Goal: Use online tool/utility: Utilize a website feature to perform a specific function

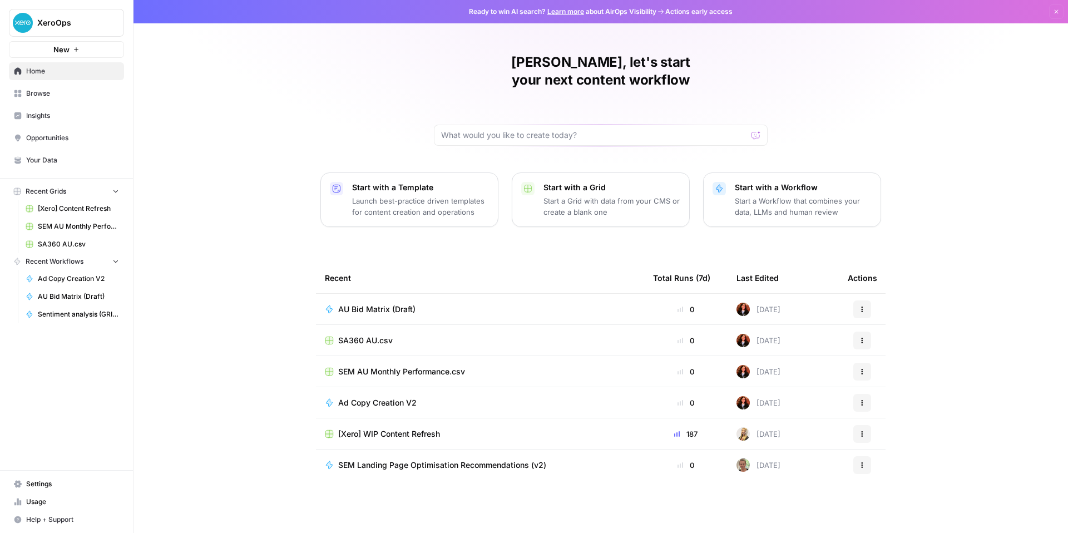
click at [349, 315] on span "AU Bid Matrix (Draft)" at bounding box center [376, 309] width 77 height 11
click at [389, 315] on div "AU Bid Matrix (Draft)" at bounding box center [381, 309] width 86 height 11
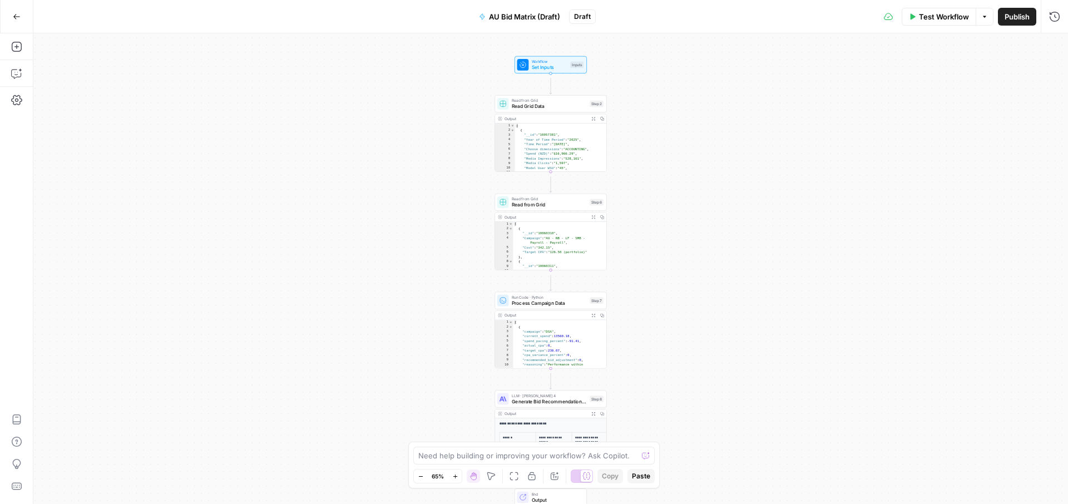
click at [528, 100] on span "Read from Grid" at bounding box center [549, 101] width 75 height 6
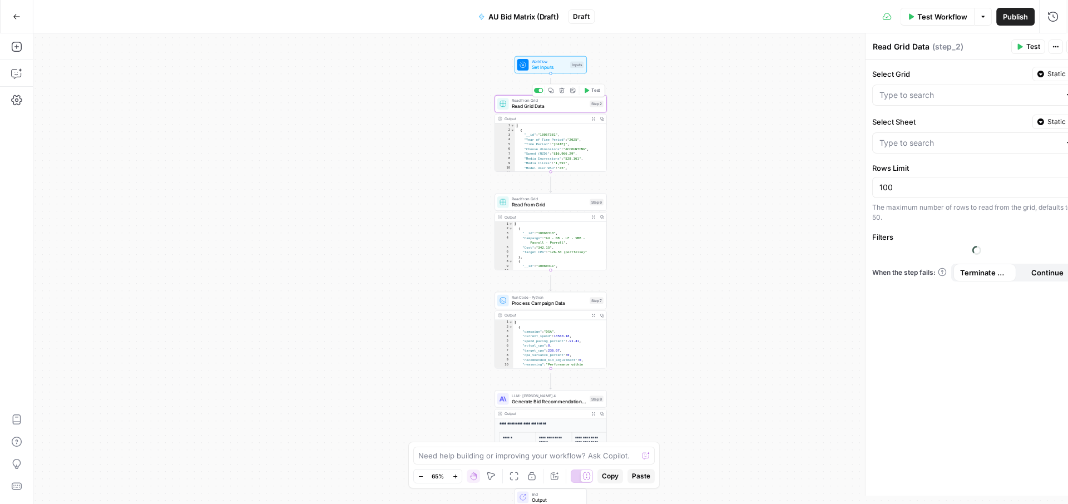
type input "SEM AU Monthly Performance.csv"
type input "AU Paid Search Monthly Performance.csv"
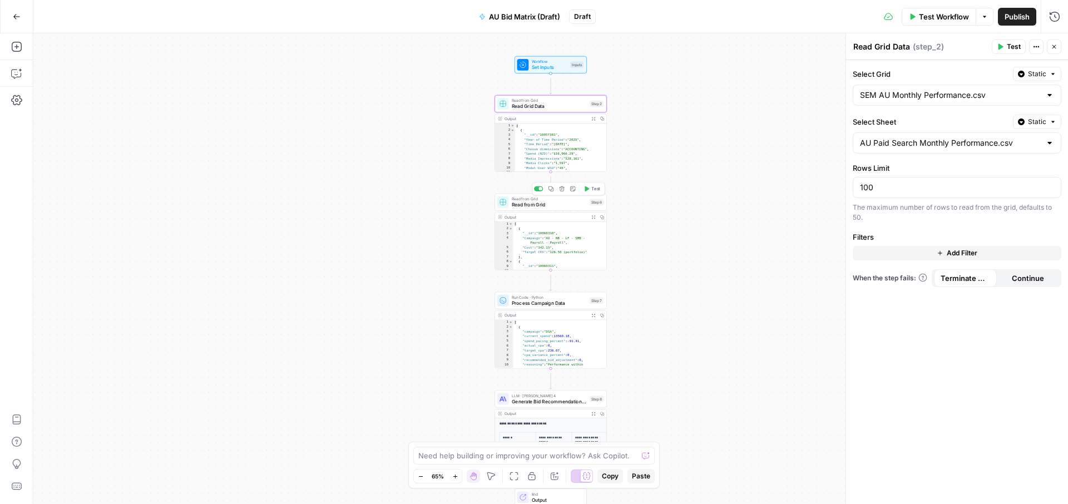
click at [523, 211] on div "Read from Grid Read from Grid Step 6 Copy step Delete step Add Note Test" at bounding box center [550, 202] width 112 height 17
type input "SA360 AU.csv"
click at [537, 306] on span "Process Campaign Data" at bounding box center [549, 302] width 75 height 7
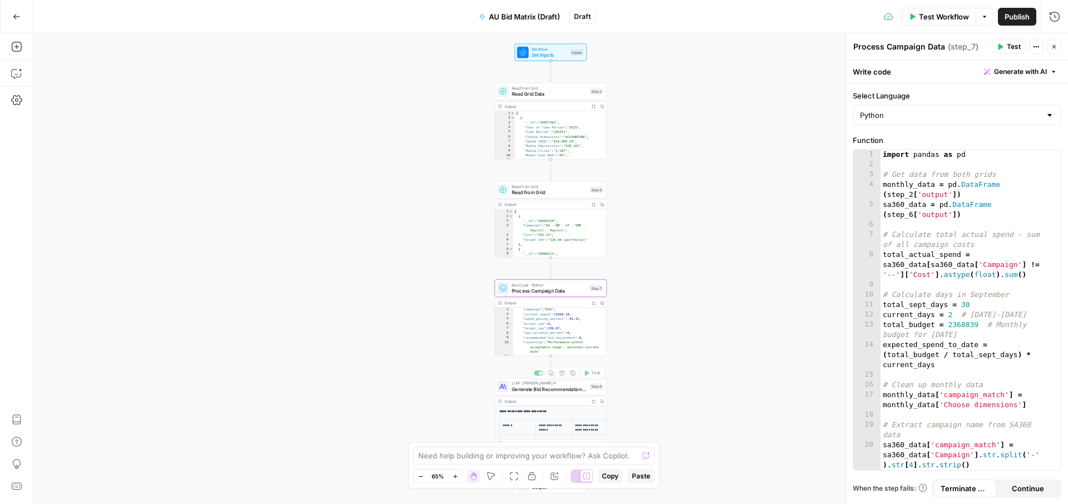
scroll to position [25, 0]
click at [523, 390] on span "Generate Bid Recommendations Analysis" at bounding box center [549, 388] width 75 height 7
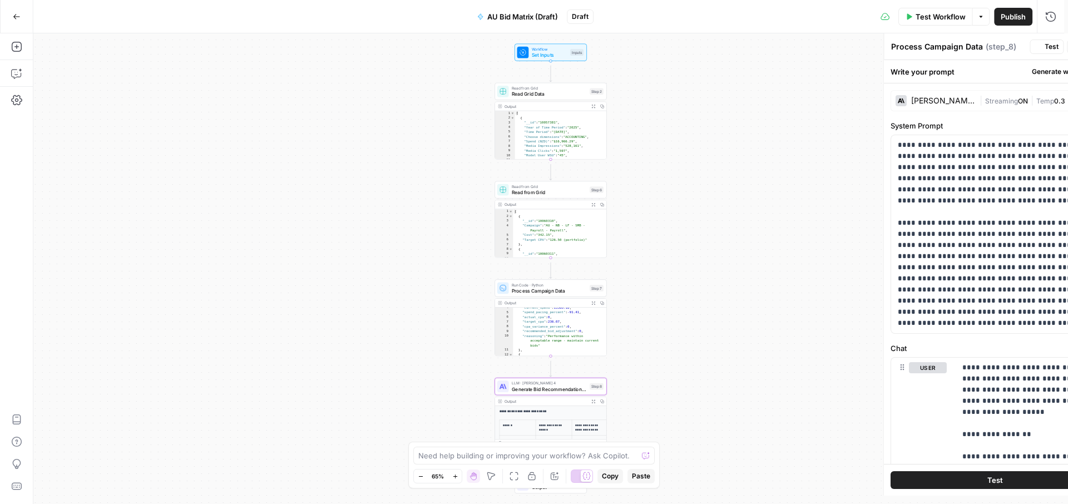
type textarea "Generate Bid Recommendations Analysis"
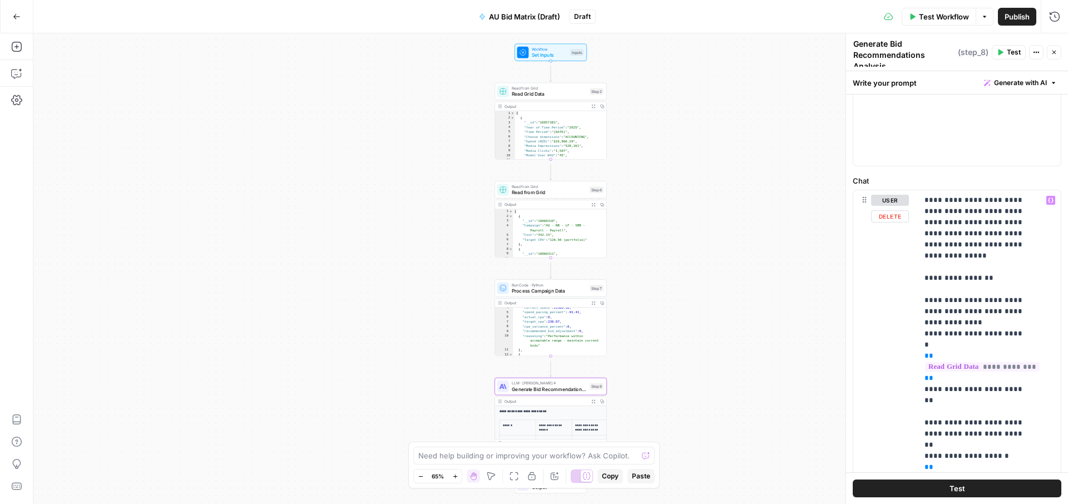
scroll to position [260, 0]
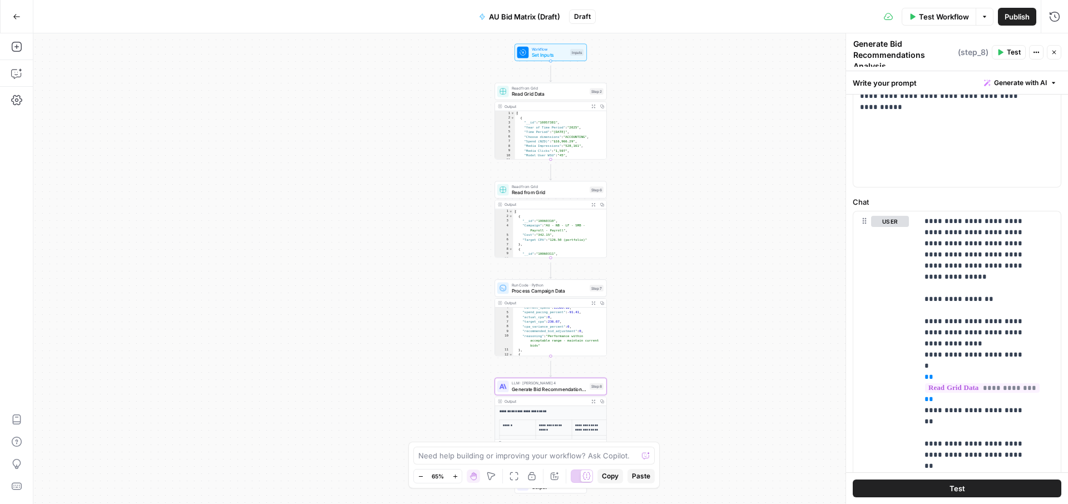
click at [1054, 52] on icon "button" at bounding box center [1054, 53] width 4 height 4
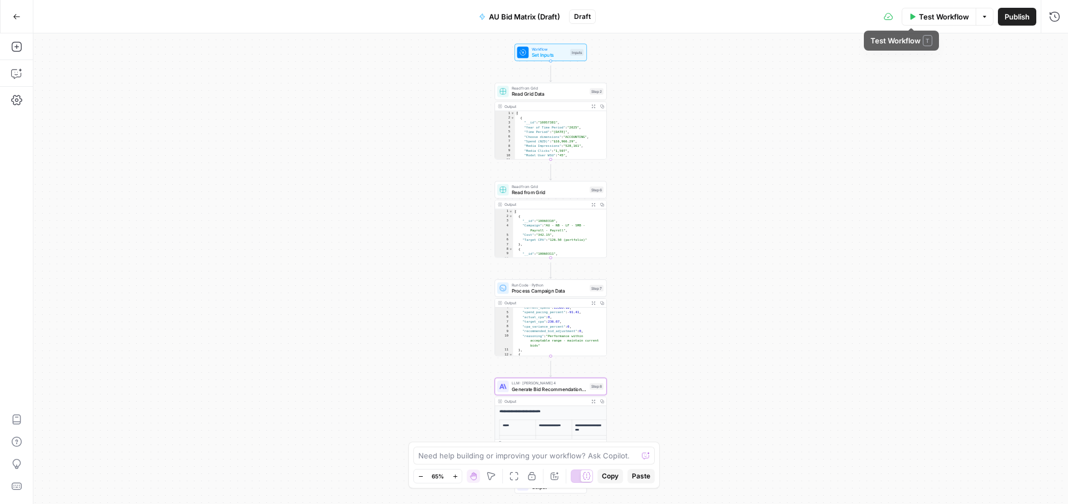
click at [975, 22] on button "Options" at bounding box center [984, 17] width 18 height 18
click at [19, 13] on icon "button" at bounding box center [17, 17] width 8 height 8
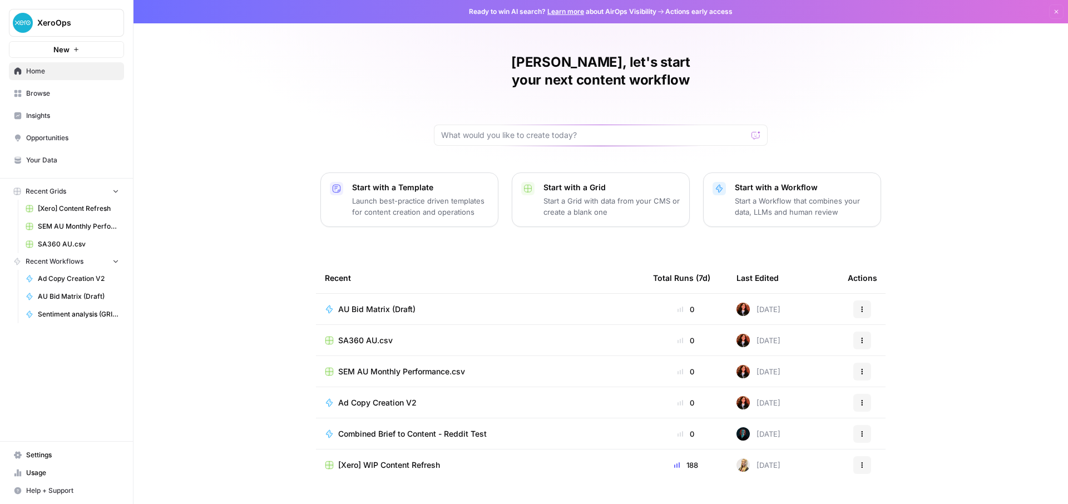
click at [865, 313] on icon "button" at bounding box center [862, 309] width 7 height 7
click at [536, 293] on div "Recent" at bounding box center [480, 278] width 310 height 31
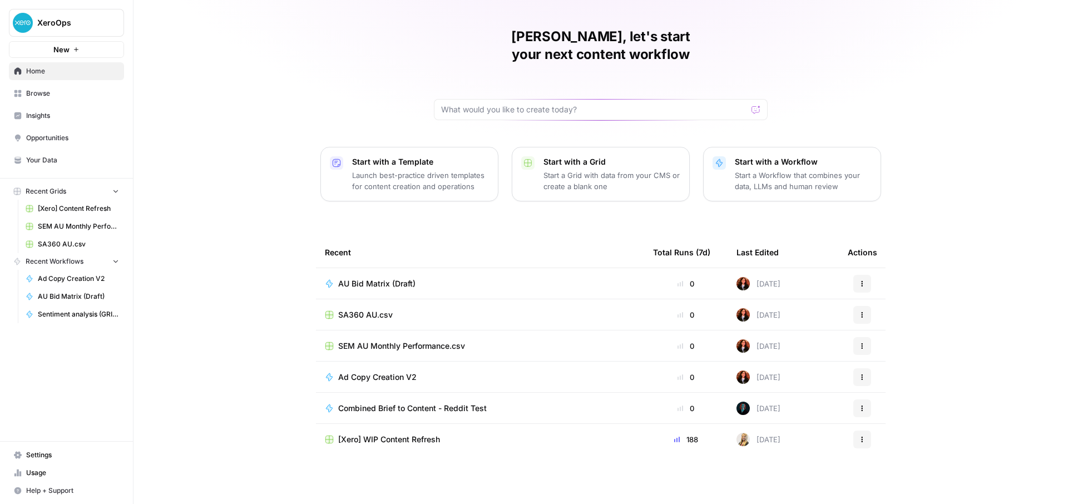
scroll to position [68, 0]
click at [44, 98] on span "Browse" at bounding box center [72, 93] width 93 height 10
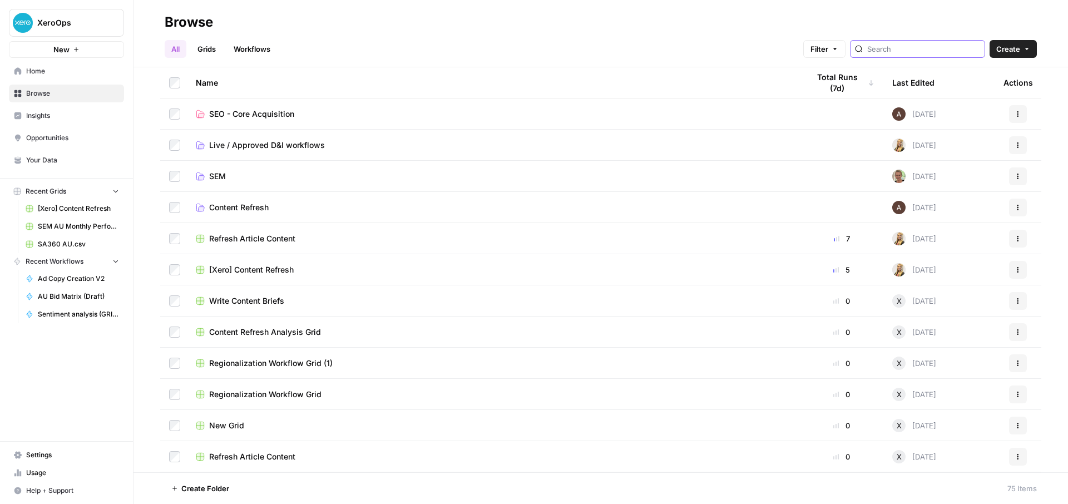
click at [870, 51] on input "search" at bounding box center [923, 48] width 113 height 11
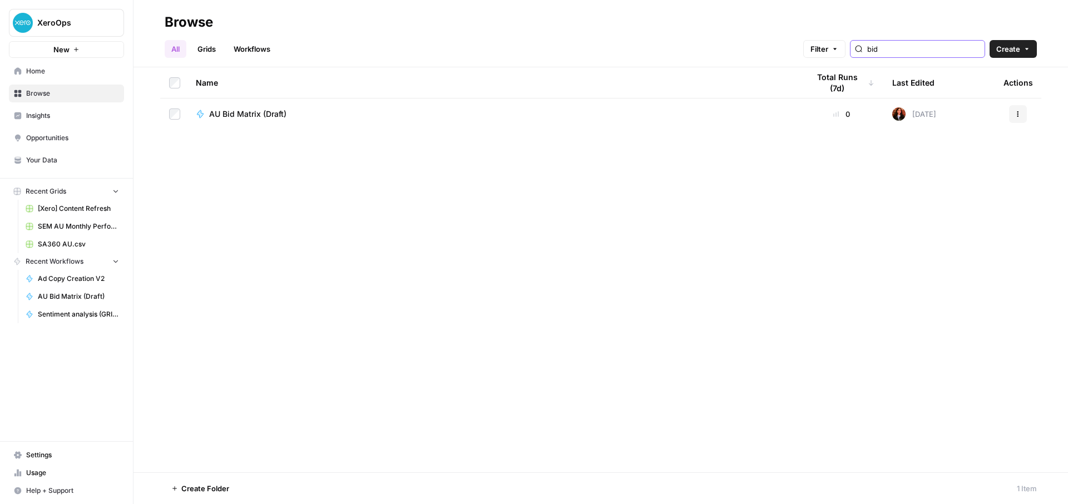
type input "bid"
click at [367, 120] on div "AU Bid Matrix (Draft)" at bounding box center [493, 113] width 595 height 11
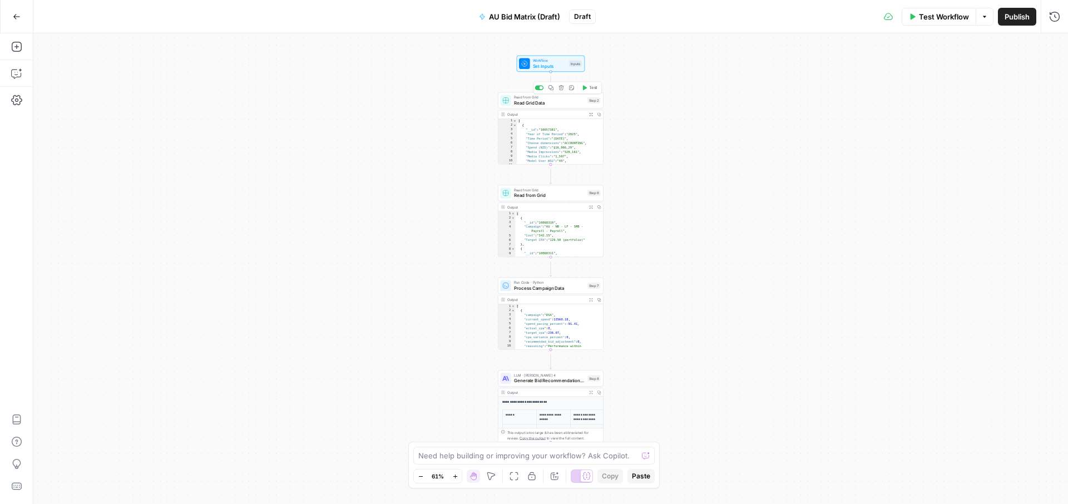
click at [528, 106] on span "Read Grid Data" at bounding box center [549, 103] width 71 height 7
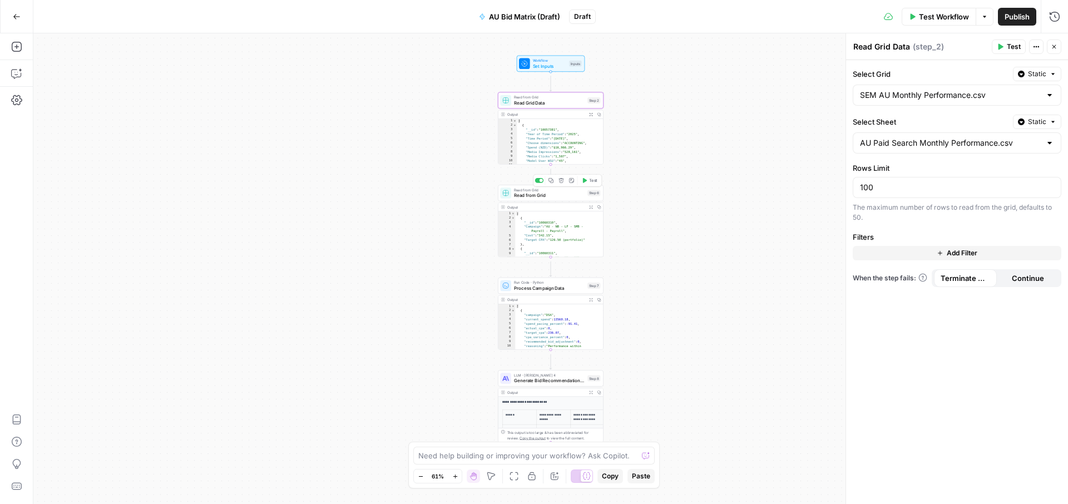
click at [532, 199] on span "Read from Grid" at bounding box center [549, 195] width 71 height 7
click at [544, 291] on span "Process Campaign Data" at bounding box center [549, 288] width 71 height 7
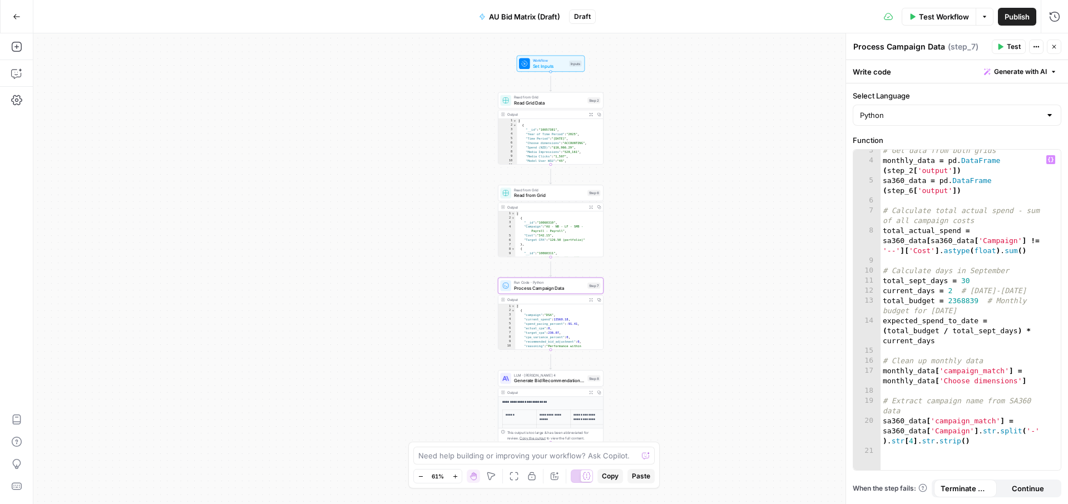
scroll to position [113, 0]
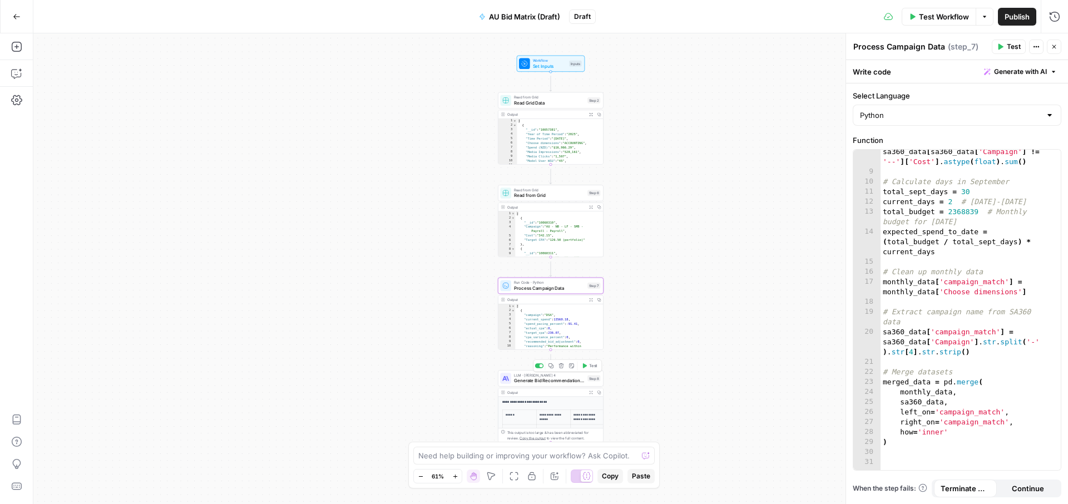
click at [537, 384] on span "Generate Bid Recommendations Analysis" at bounding box center [549, 380] width 71 height 7
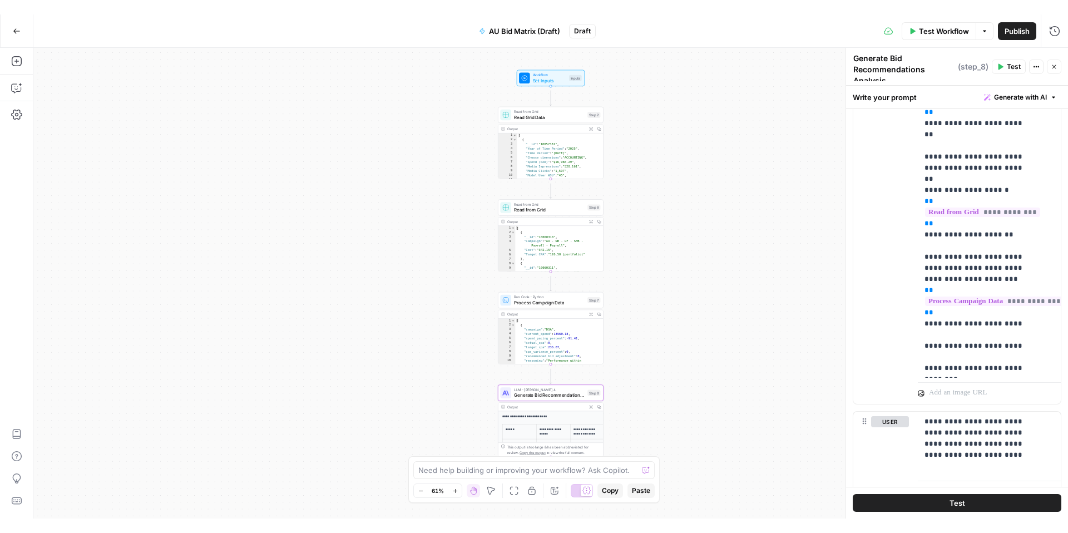
scroll to position [673, 0]
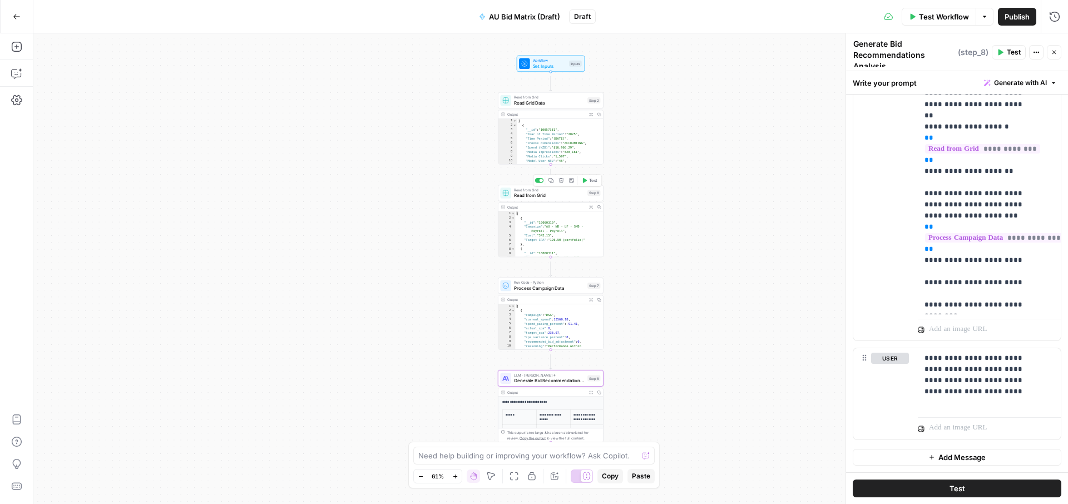
click at [524, 199] on span "Read from Grid" at bounding box center [549, 195] width 71 height 7
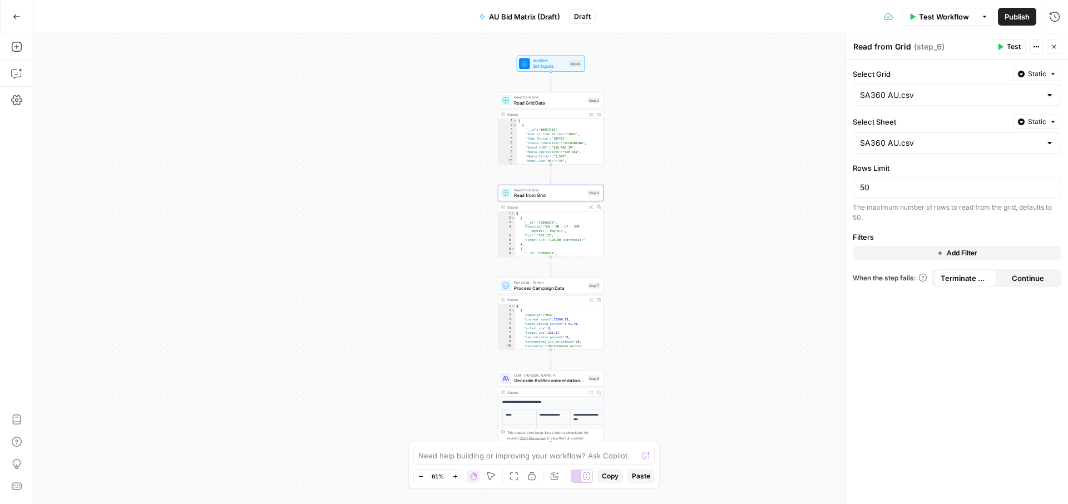
click at [538, 291] on span "Process Campaign Data" at bounding box center [549, 288] width 71 height 7
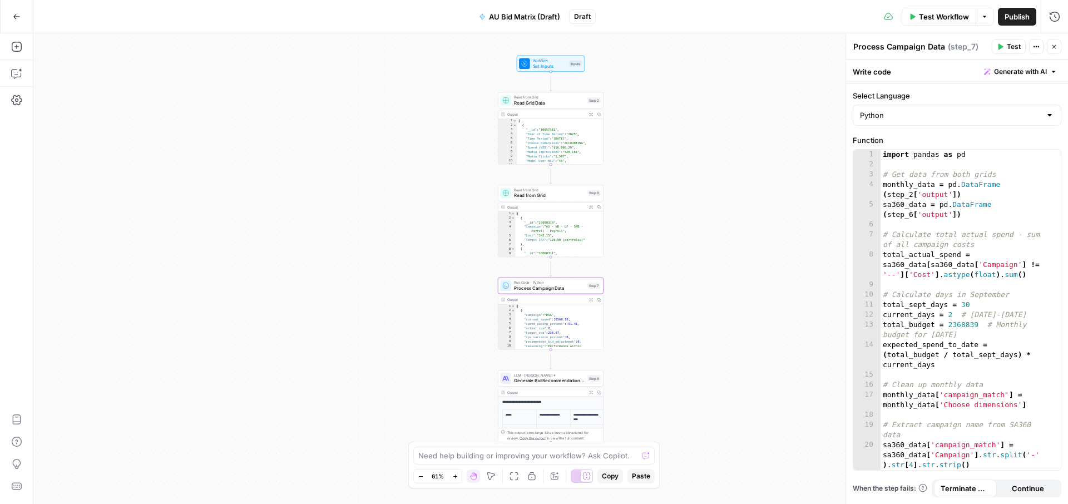
click at [541, 197] on span "Read from Grid" at bounding box center [549, 195] width 71 height 7
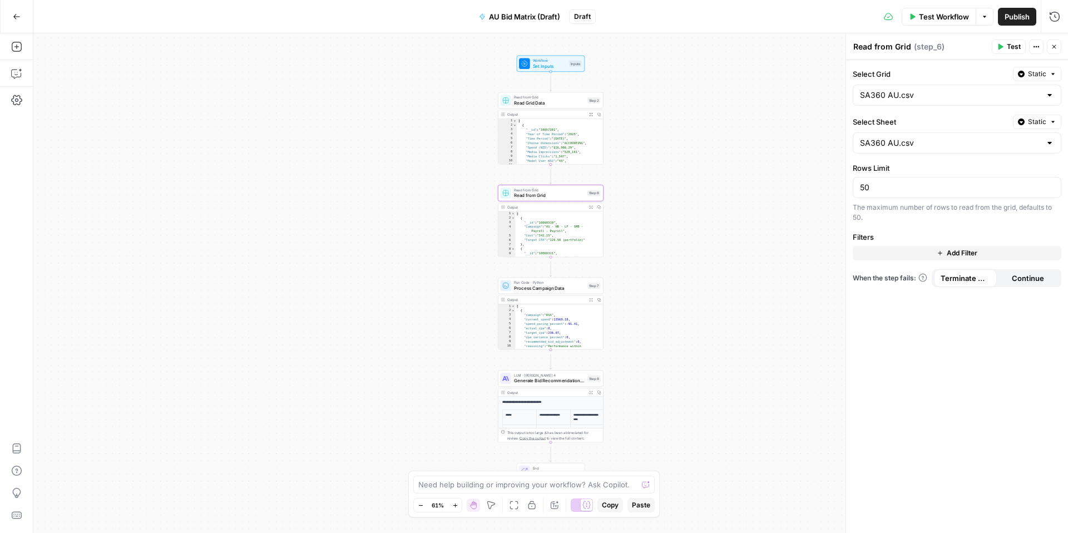
click at [529, 103] on span "Read Grid Data" at bounding box center [549, 103] width 71 height 7
click at [12, 18] on button "Go Back" at bounding box center [17, 17] width 20 height 20
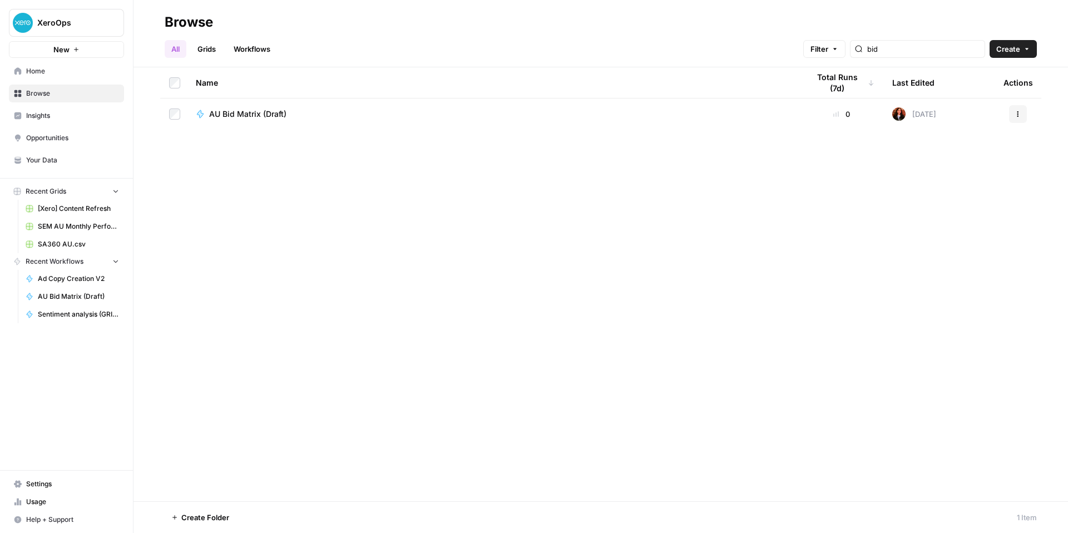
click at [286, 120] on span "AU Bid Matrix (Draft)" at bounding box center [247, 113] width 77 height 11
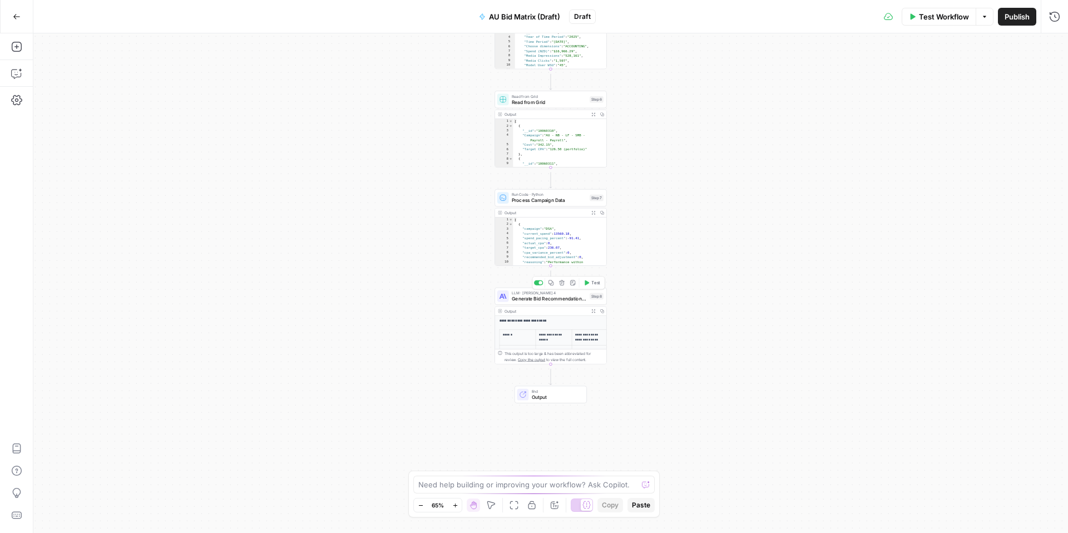
click at [523, 302] on span "Generate Bid Recommendations Analysis" at bounding box center [549, 298] width 75 height 7
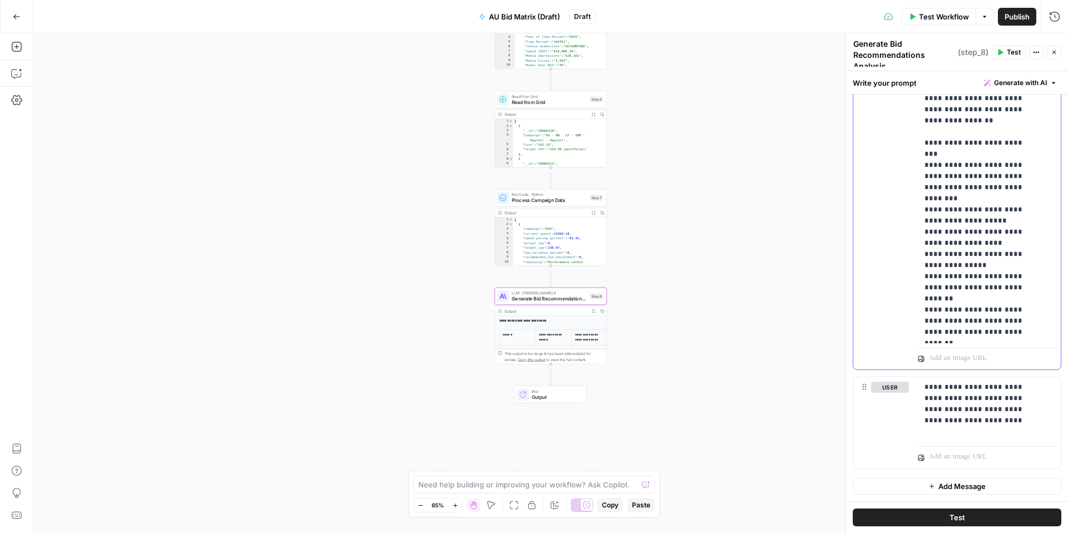
scroll to position [689, 0]
